Goal: Complete application form: Complete application form

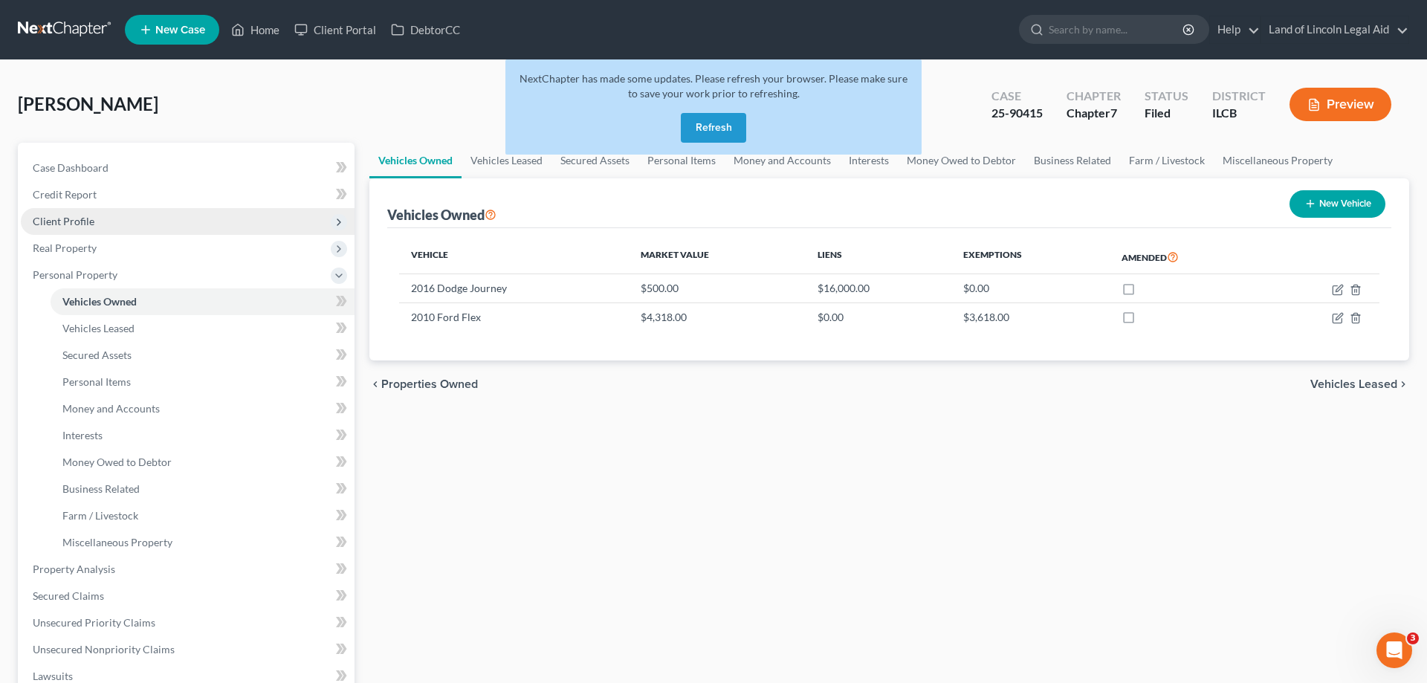
click at [108, 214] on span "Client Profile" at bounding box center [188, 221] width 334 height 27
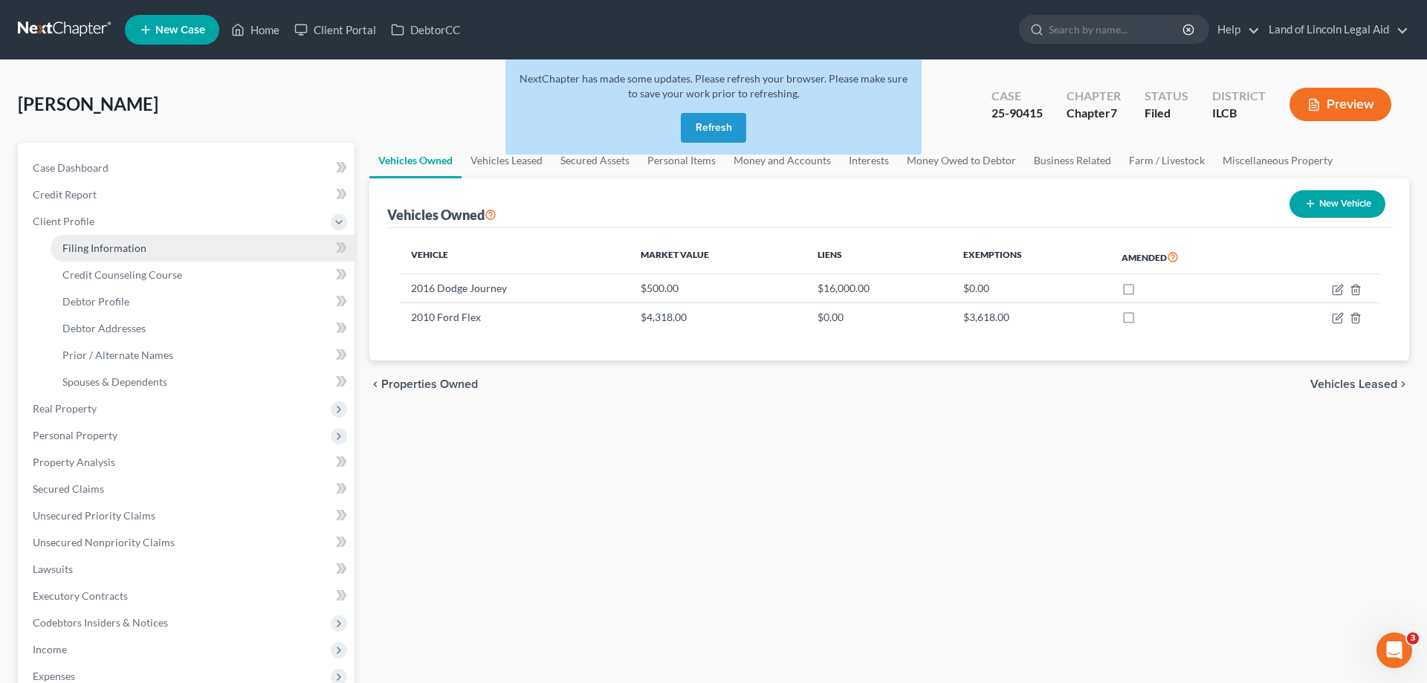
click at [109, 249] on span "Filing Information" at bounding box center [104, 248] width 84 height 13
select select "1"
select select "0"
select select "24"
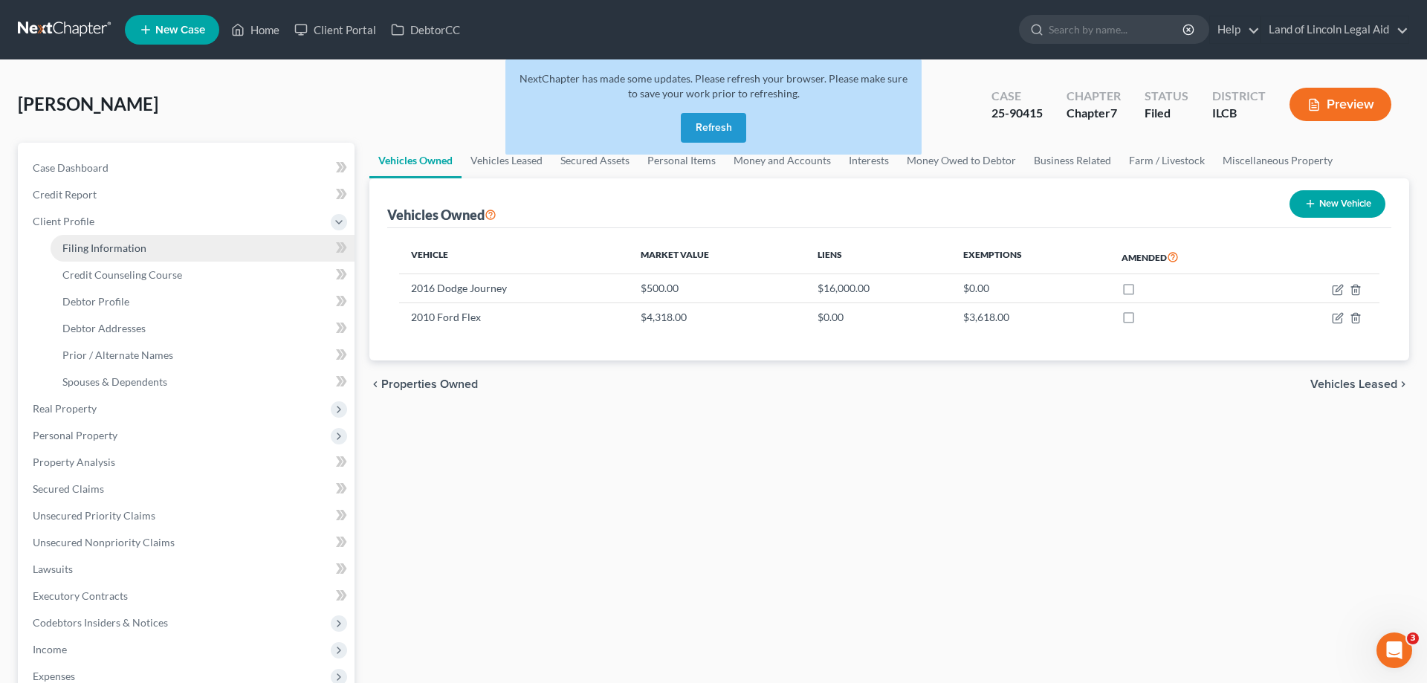
select select "4"
select select "1"
select select "14"
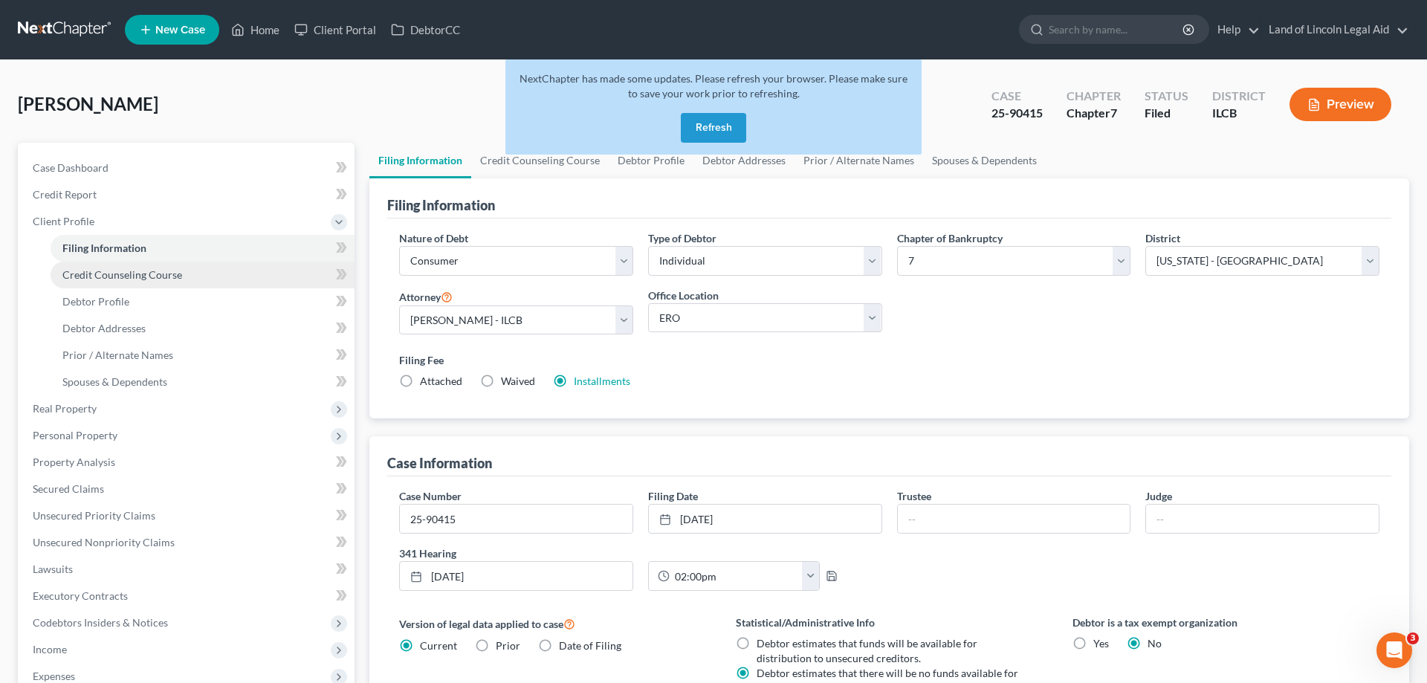
click at [125, 276] on span "Credit Counseling Course" at bounding box center [122, 274] width 120 height 13
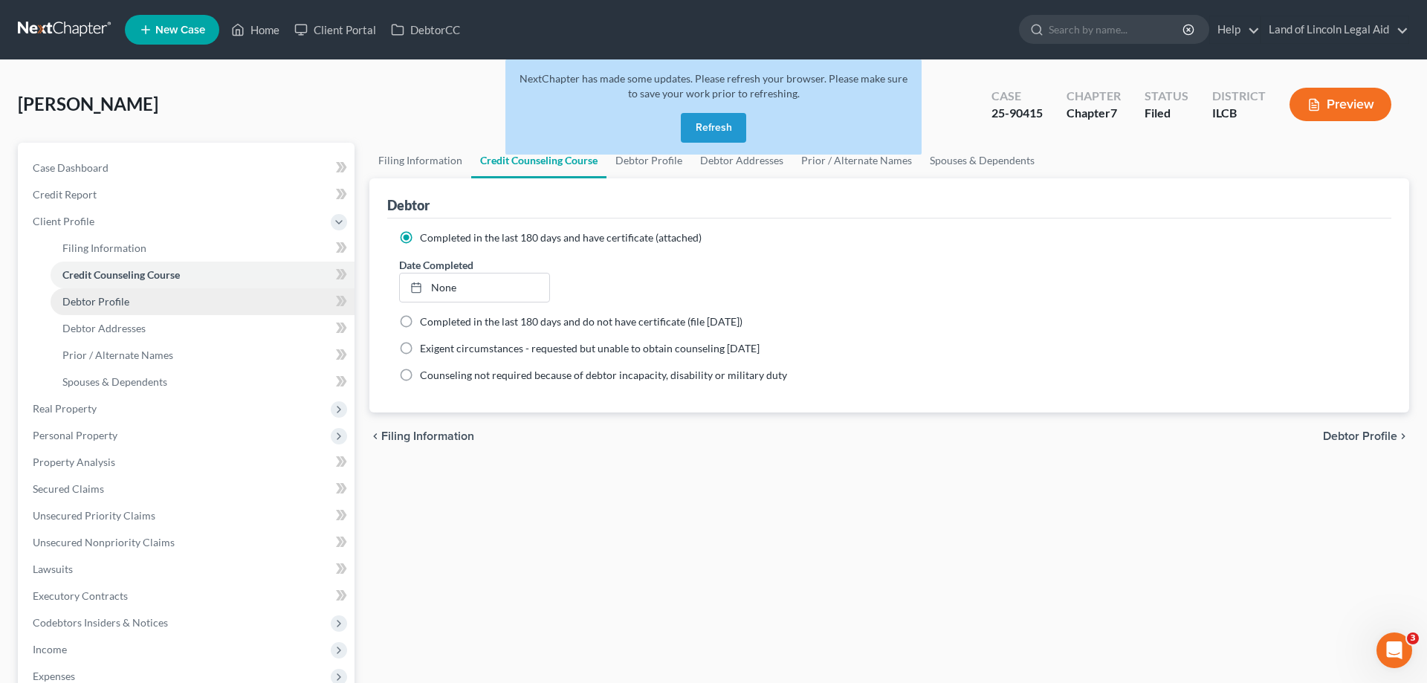
click at [114, 296] on span "Debtor Profile" at bounding box center [95, 301] width 67 height 13
select select "3"
select select "2"
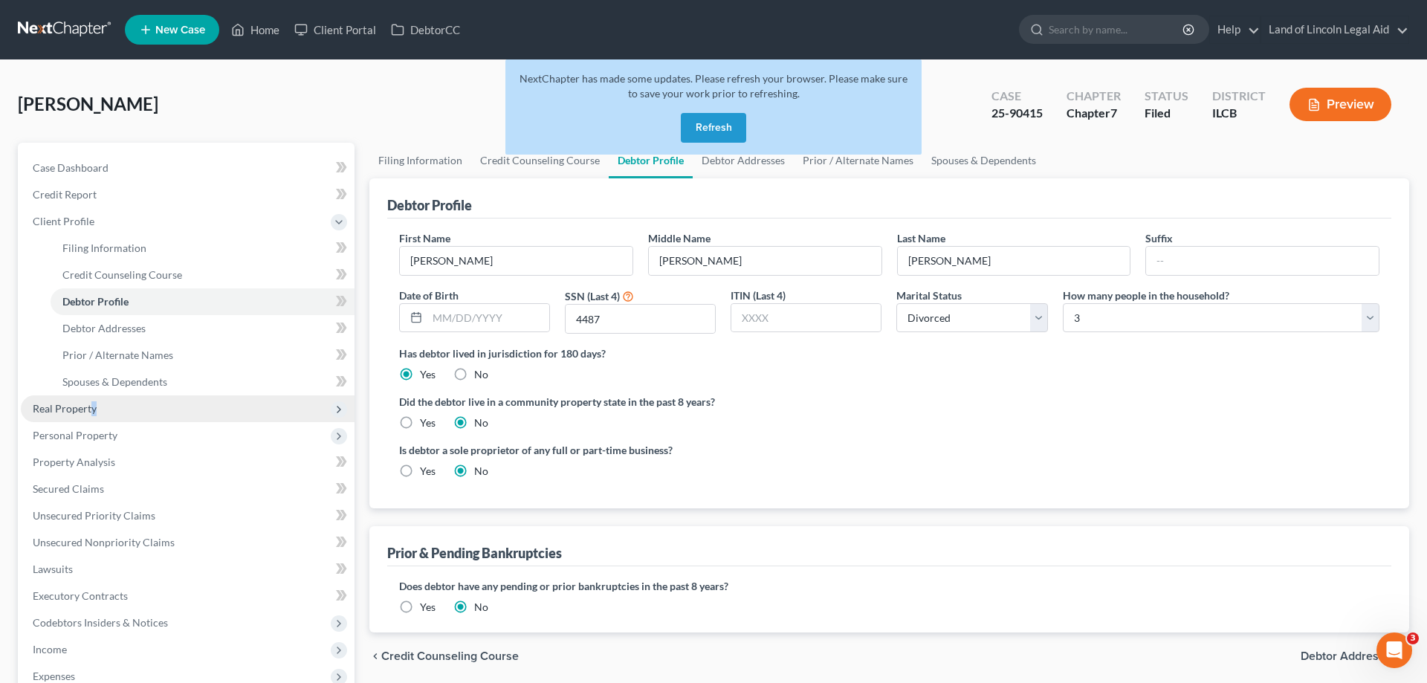
click at [97, 408] on span "Real Property" at bounding box center [188, 409] width 334 height 27
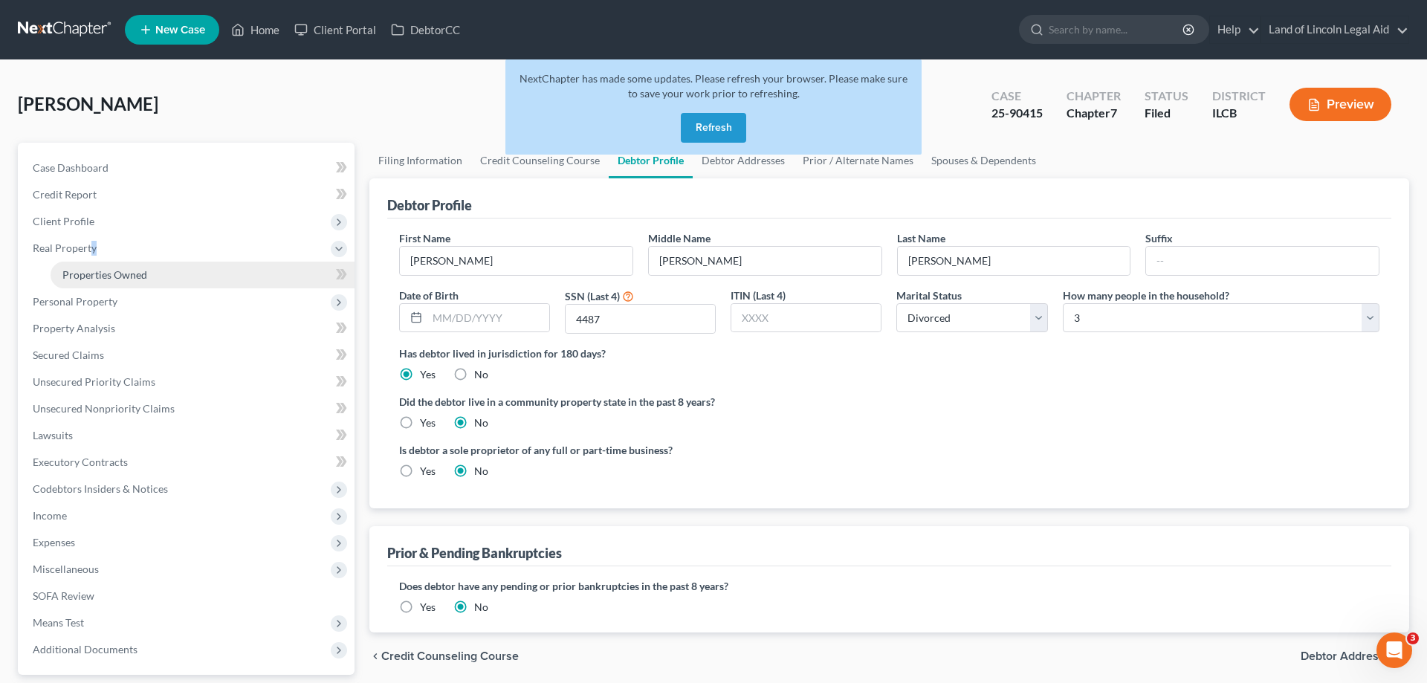
click at [86, 274] on span "Properties Owned" at bounding box center [104, 274] width 85 height 13
